Goal: Transaction & Acquisition: Purchase product/service

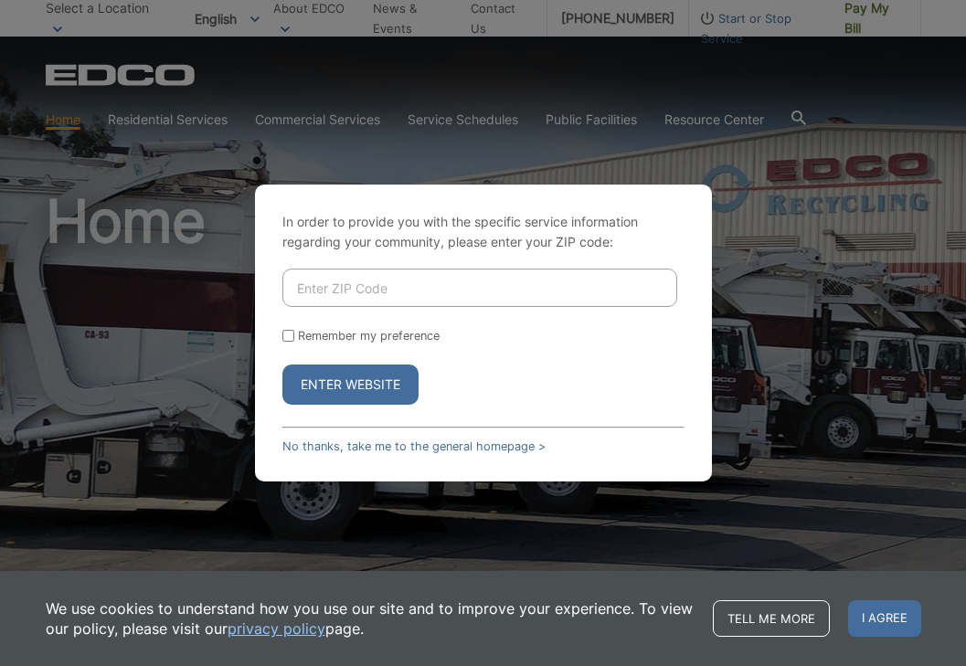
click at [346, 290] on input "Enter ZIP Code" at bounding box center [479, 288] width 395 height 38
type input "91950"
click at [288, 337] on input "Remember my preference" at bounding box center [288, 336] width 12 height 12
checkbox input "true"
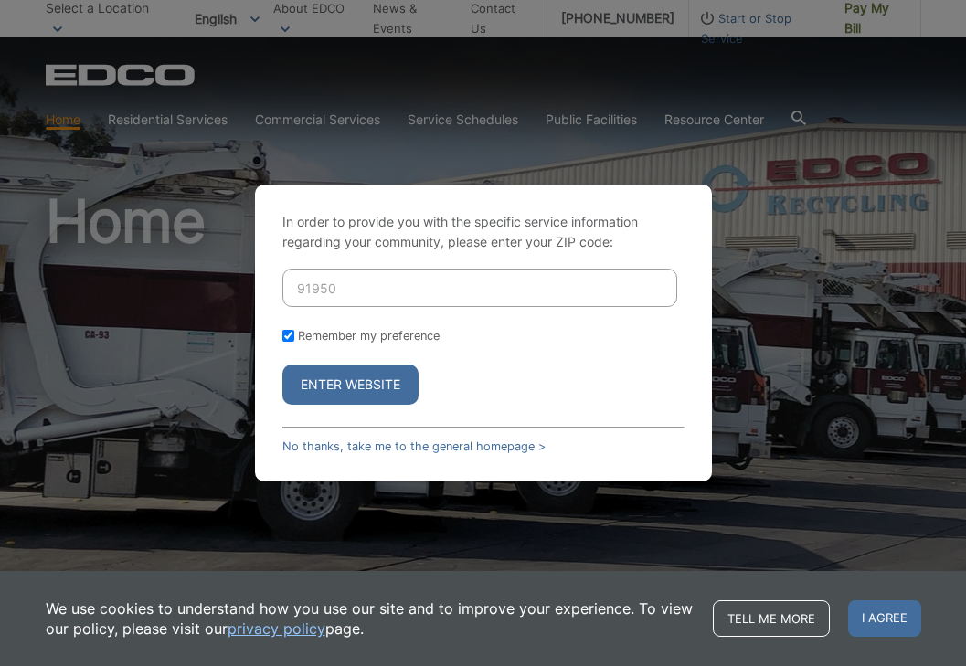
click at [317, 385] on button "Enter Website" at bounding box center [350, 385] width 136 height 40
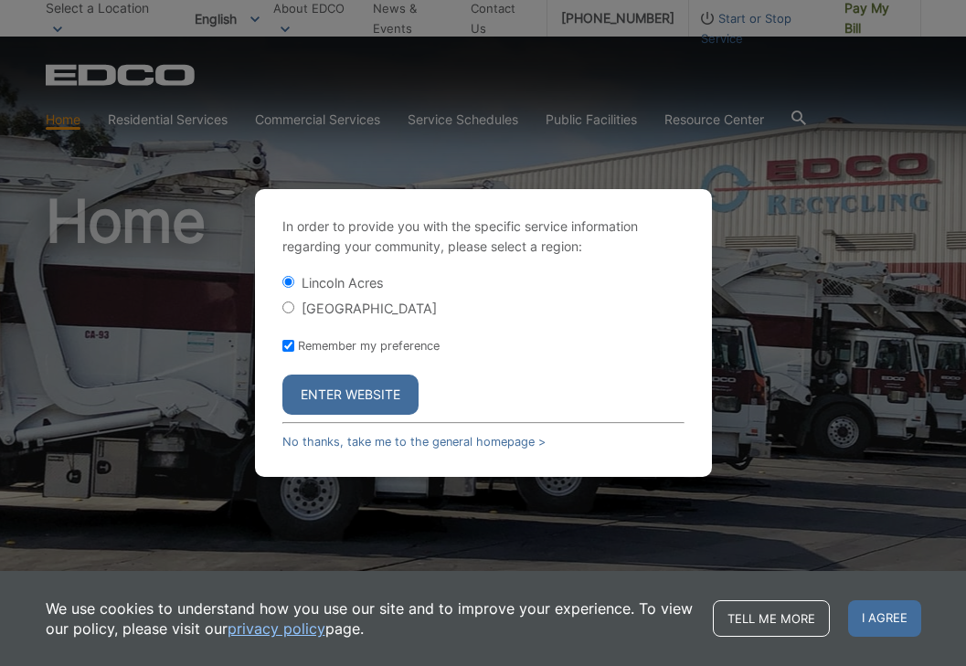
click at [291, 309] on input "[GEOGRAPHIC_DATA]" at bounding box center [288, 308] width 12 height 12
radio input "true"
click at [333, 396] on button "Enter Website" at bounding box center [350, 395] width 136 height 40
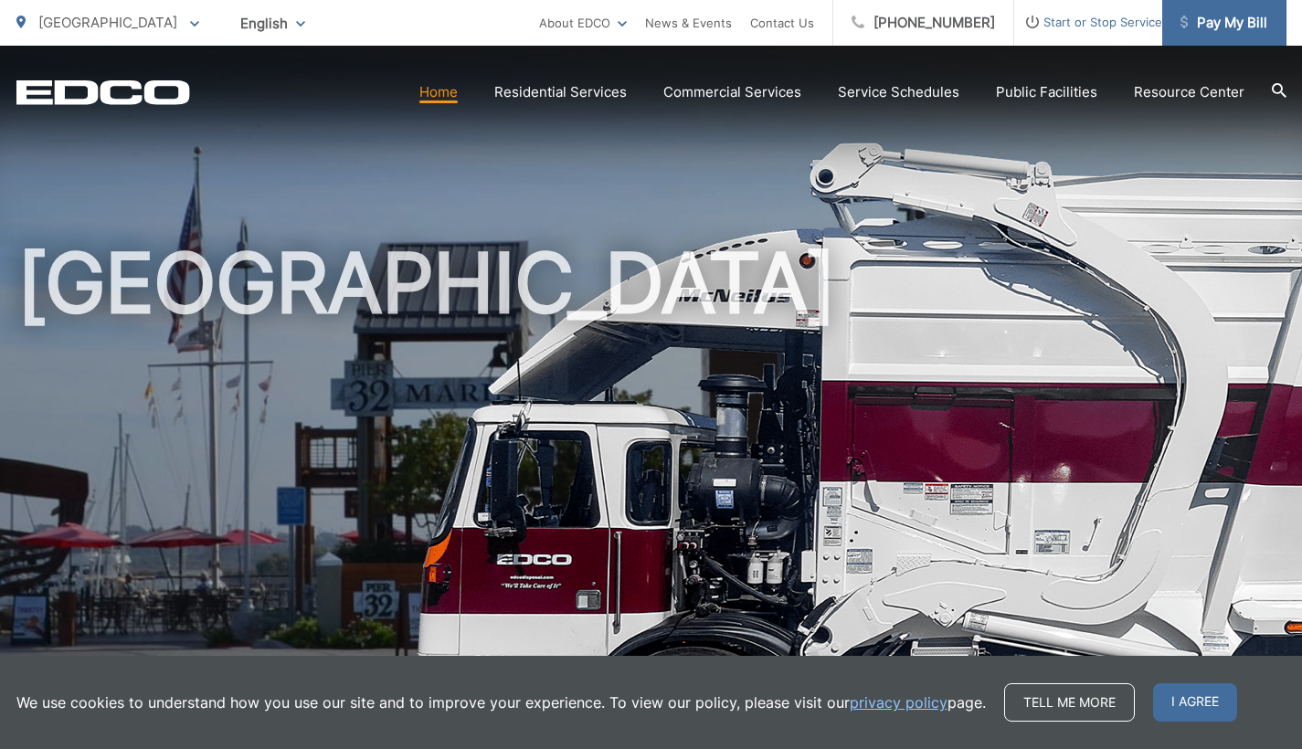
click at [951, 22] on span "Pay My Bill" at bounding box center [1224, 23] width 87 height 22
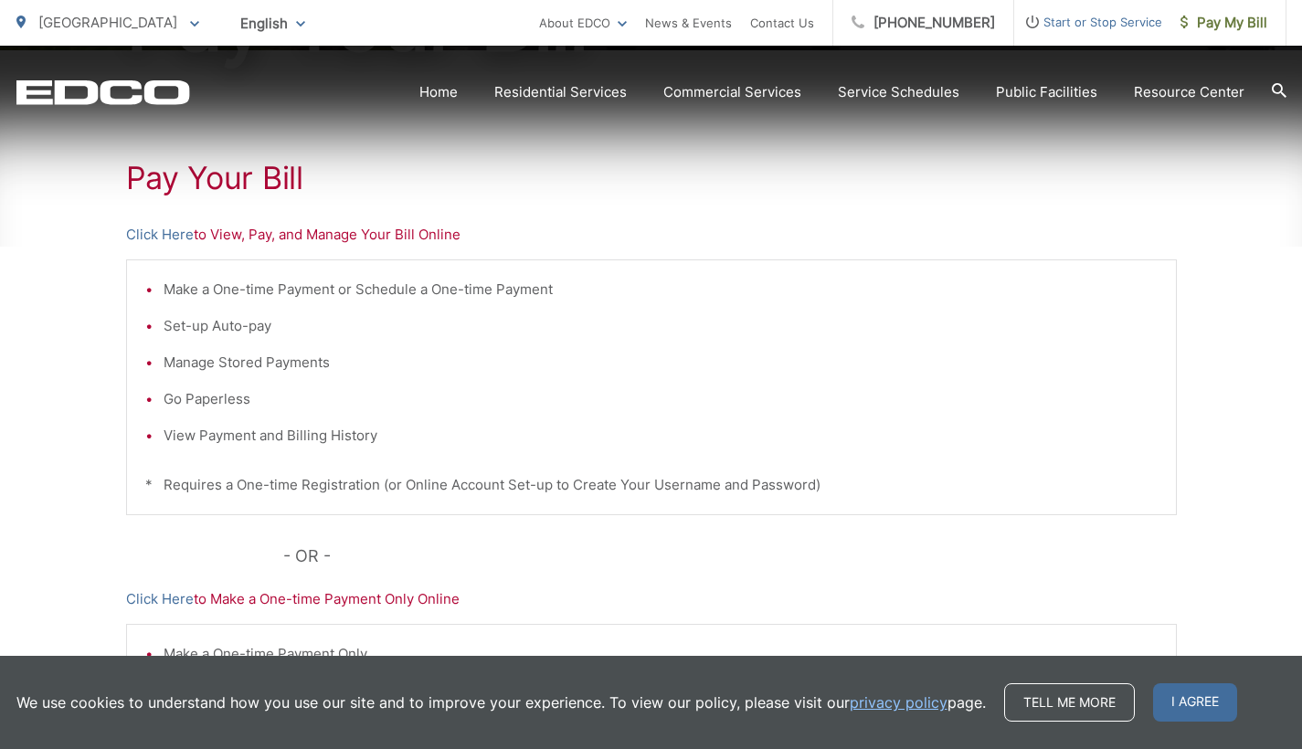
scroll to position [322, 0]
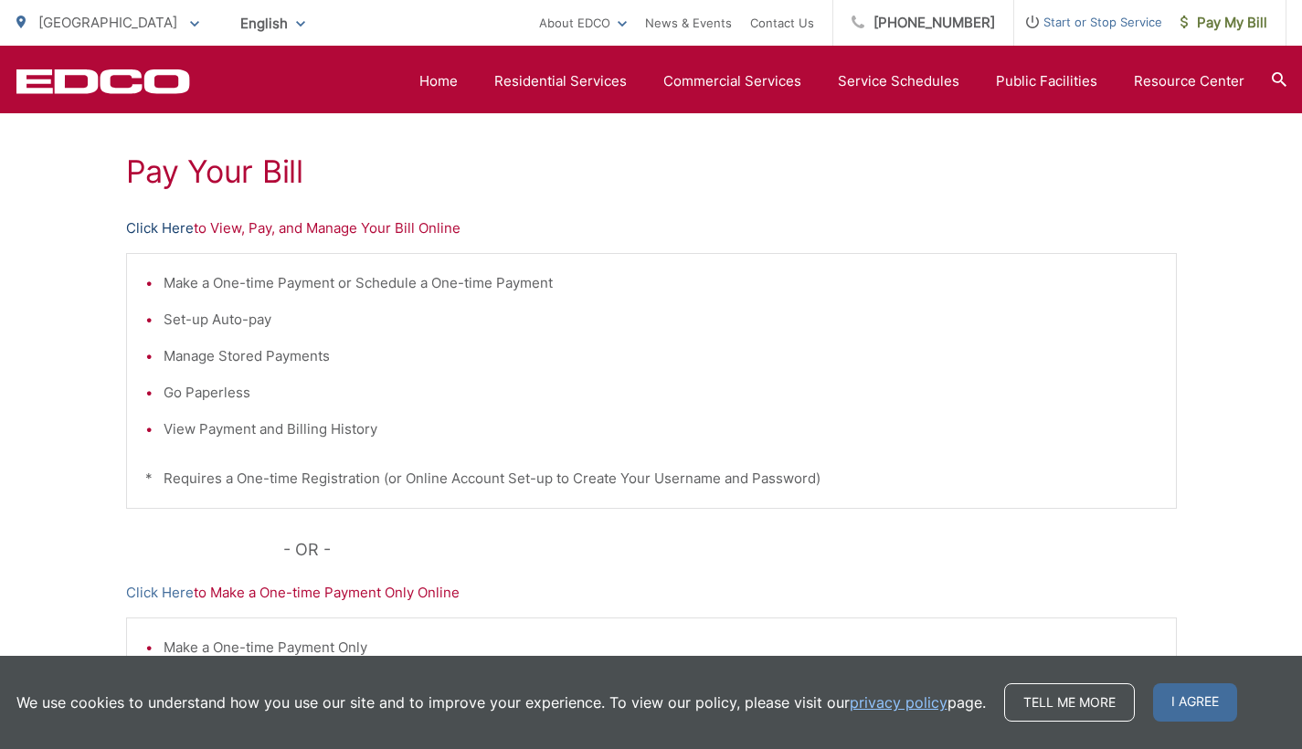
click at [144, 230] on link "Click Here" at bounding box center [160, 229] width 68 height 22
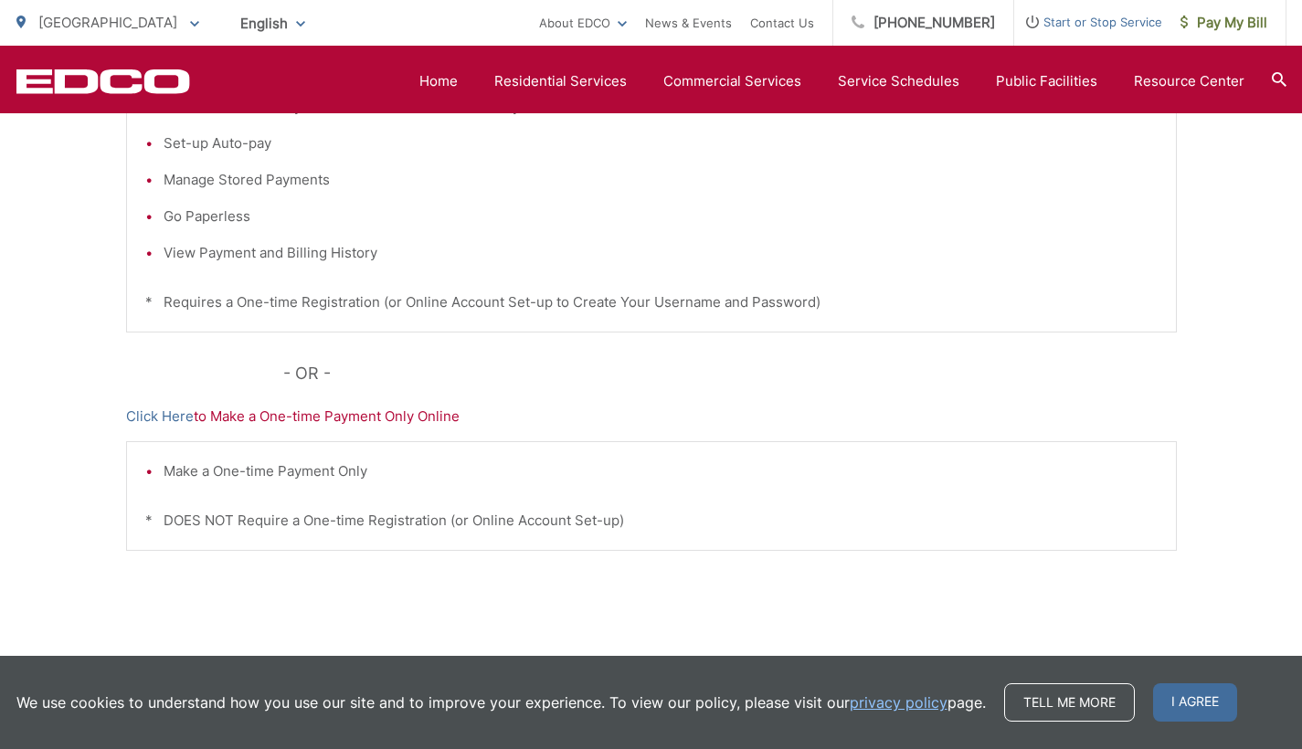
scroll to position [550, 0]
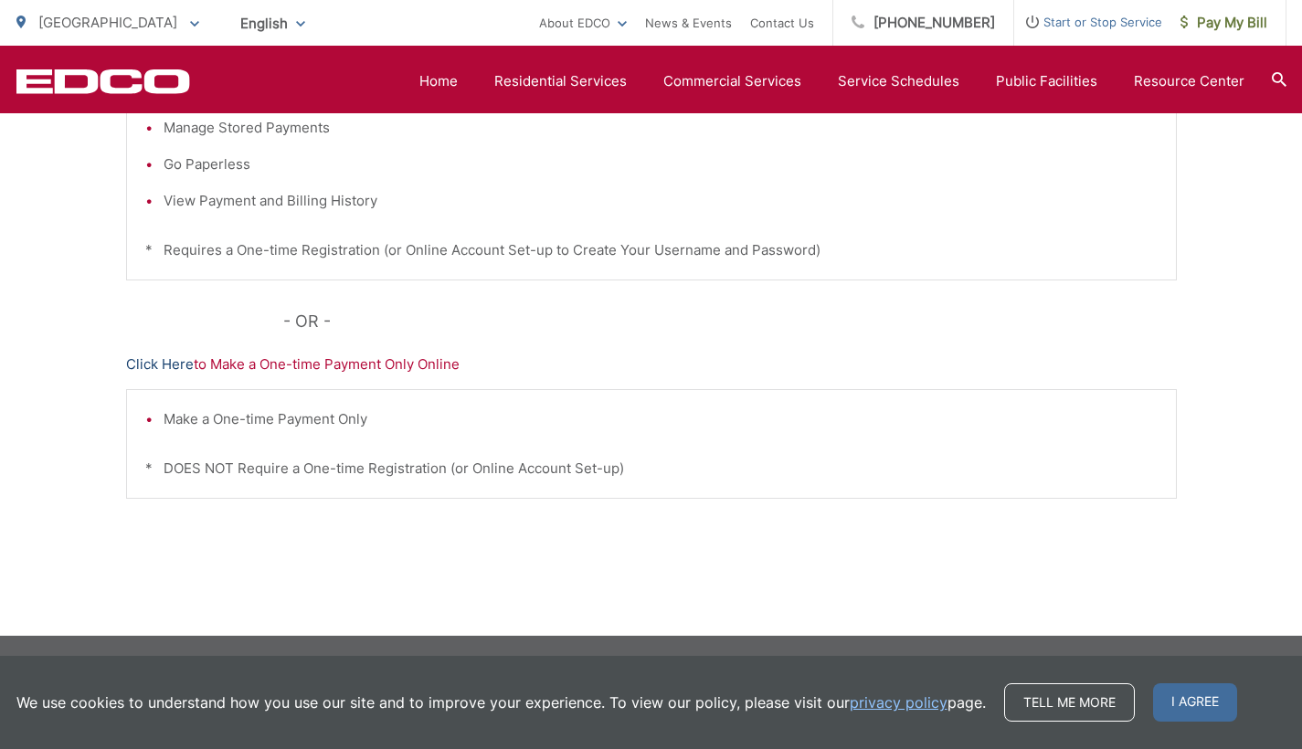
click at [150, 364] on link "Click Here" at bounding box center [160, 365] width 68 height 22
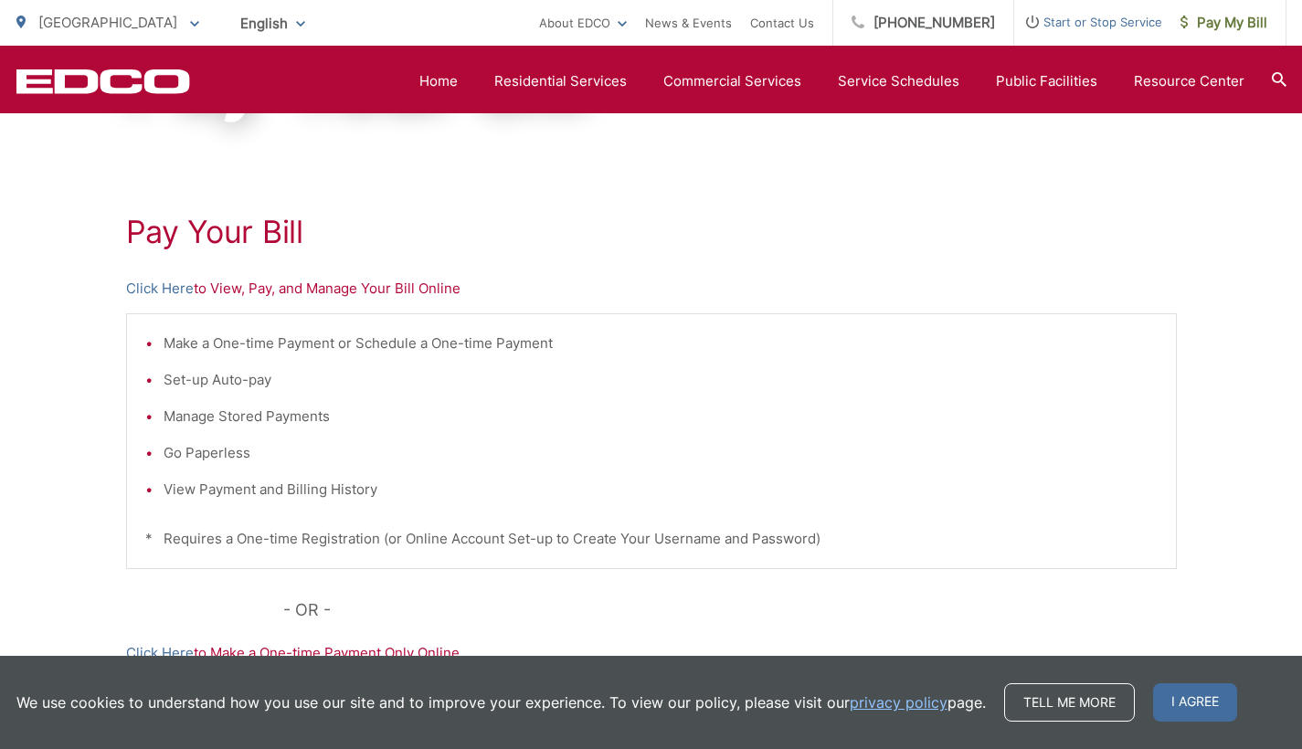
scroll to position [198, 0]
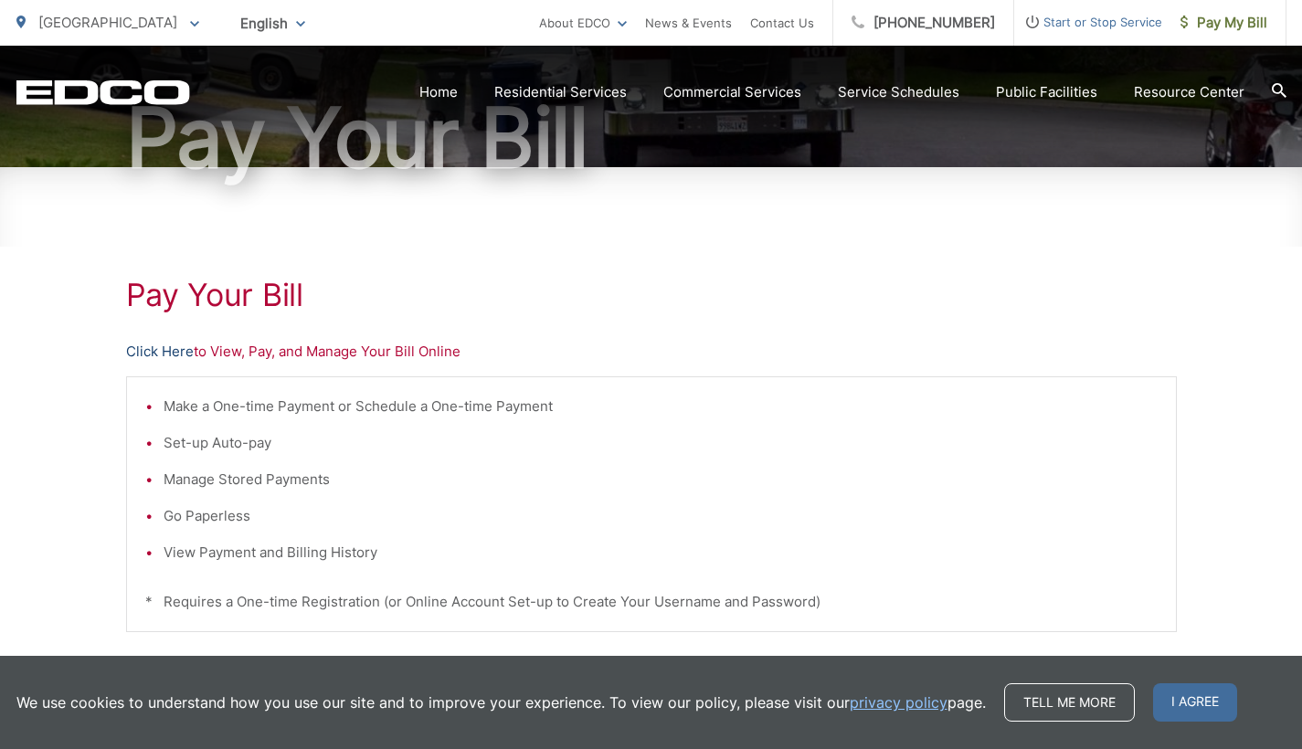
click at [143, 352] on link "Click Here" at bounding box center [160, 352] width 68 height 22
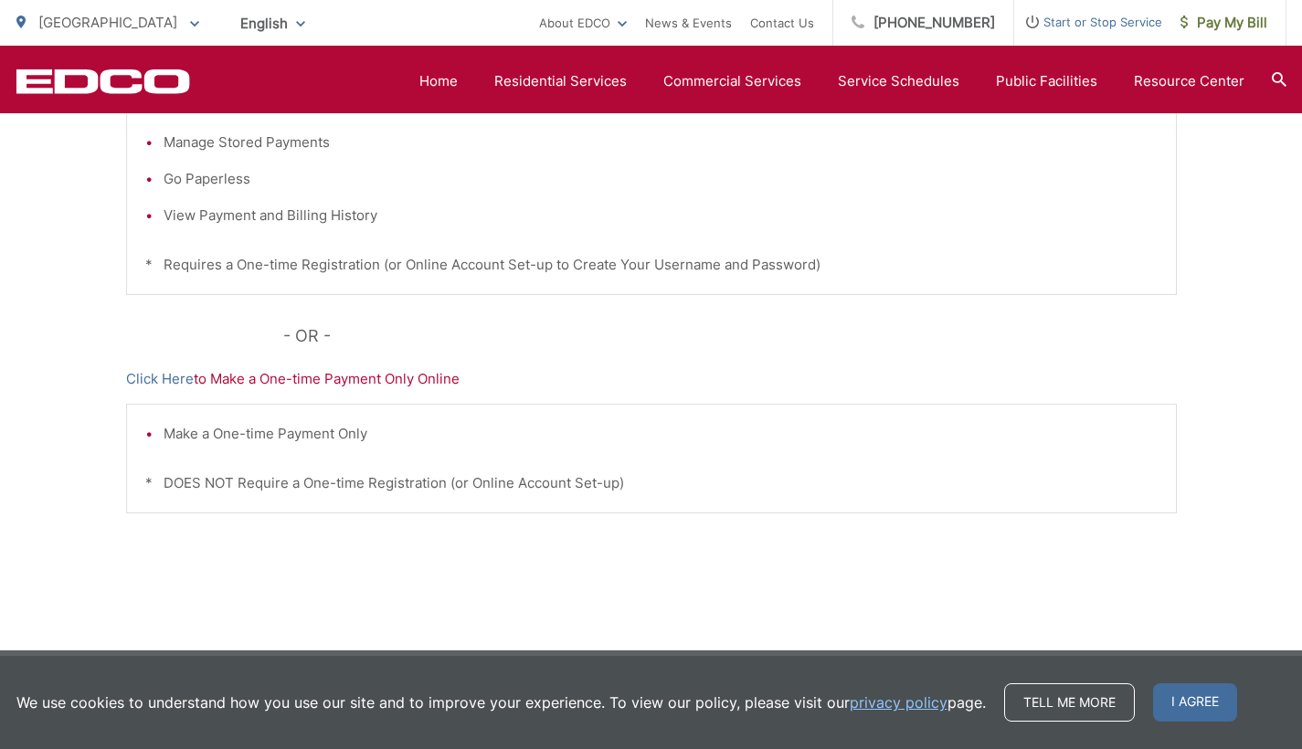
scroll to position [550, 0]
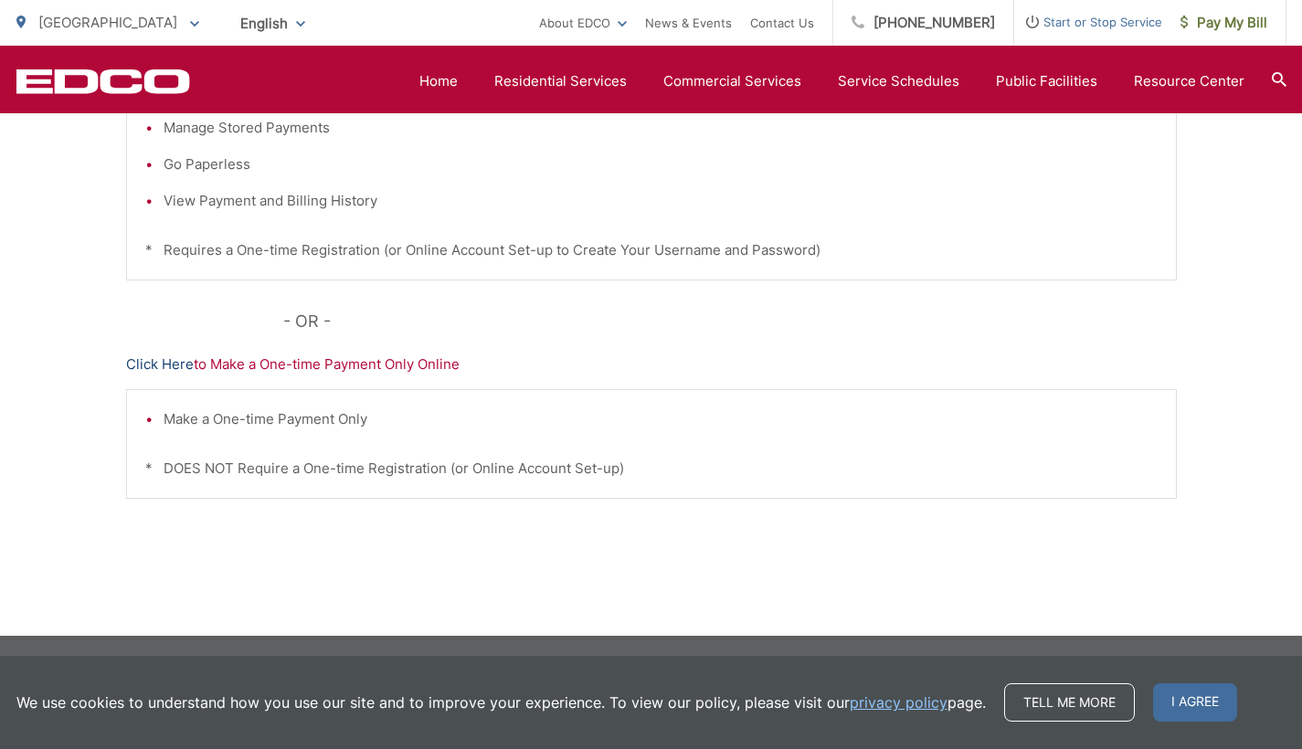
click at [156, 366] on link "Click Here" at bounding box center [160, 365] width 68 height 22
